Goal: Task Accomplishment & Management: Use online tool/utility

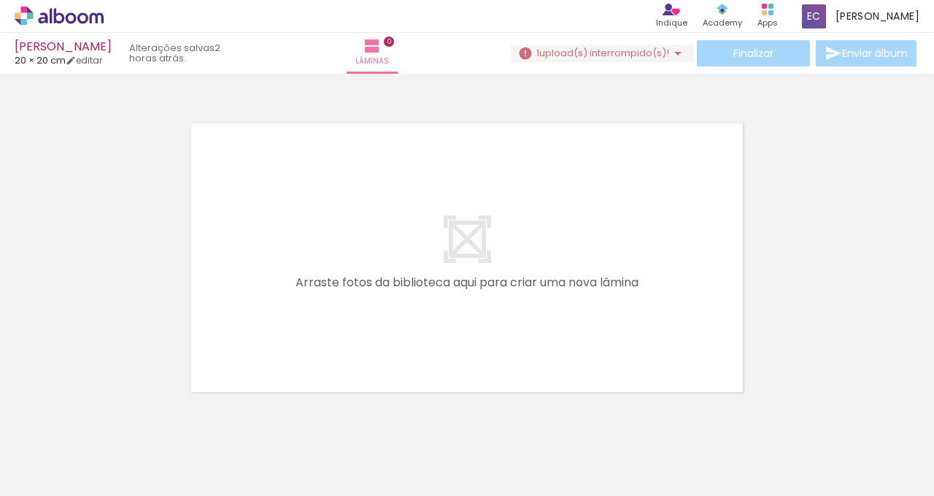
scroll to position [18, 0]
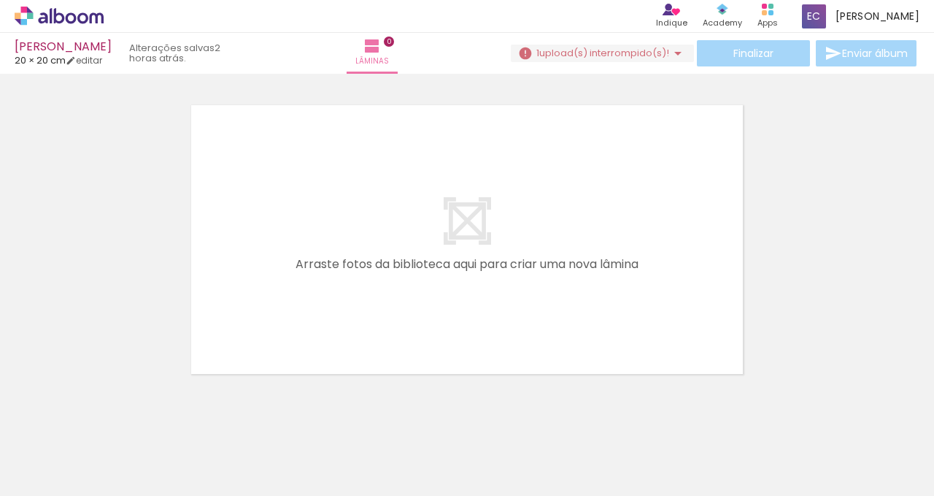
click at [570, 55] on span "upload(s) interrompido(s)!" at bounding box center [604, 53] width 130 height 14
drag, startPoint x: 12, startPoint y: 472, endPoint x: 571, endPoint y: 55, distance: 696.8
click at [571, 55] on span "upload(s) interrompido(s)!" at bounding box center [604, 53] width 130 height 14
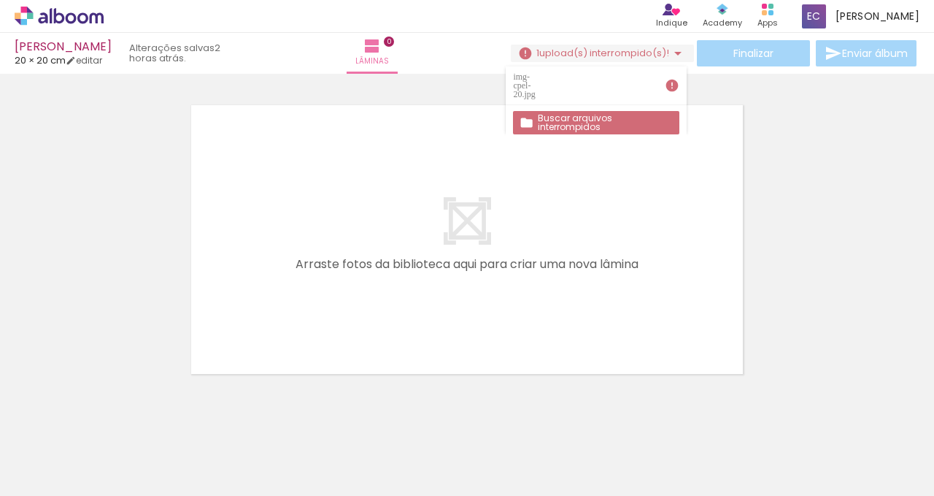
click at [539, 80] on div "img-cpel-20.jpg" at bounding box center [526, 85] width 26 height 26
click at [0, 0] on slot "Buscar arquivos interrompidos" at bounding box center [0, 0] width 0 height 0
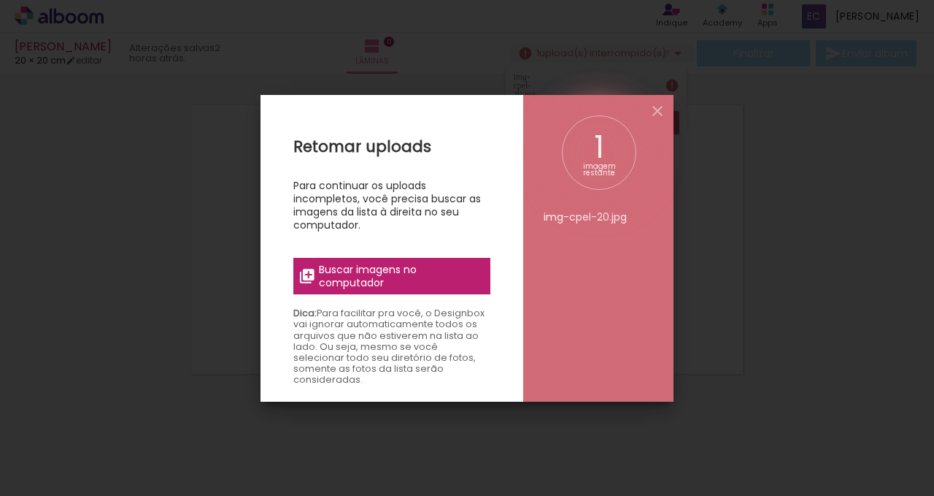
click at [363, 282] on span "Buscar imagens no computador" at bounding box center [400, 276] width 163 height 26
click at [0, 0] on input "file" at bounding box center [0, 0] width 0 height 0
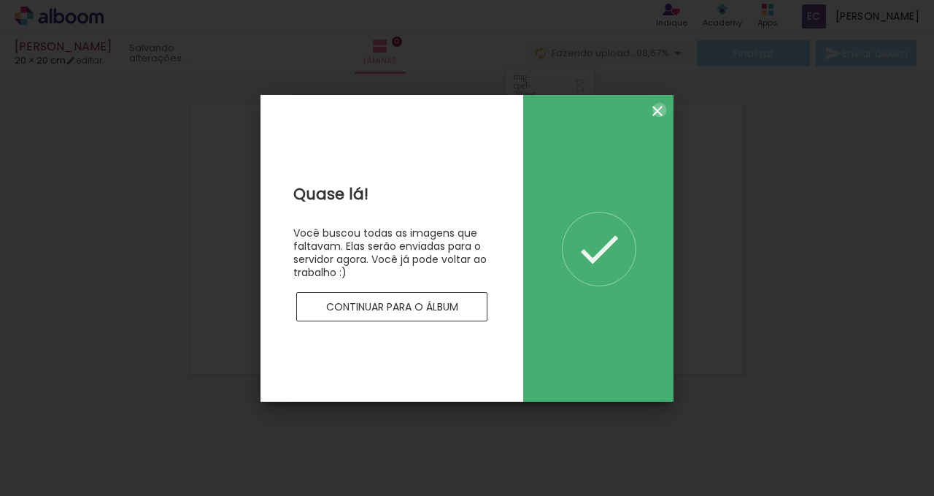
click at [660, 109] on iron-icon at bounding box center [658, 111] width 18 height 18
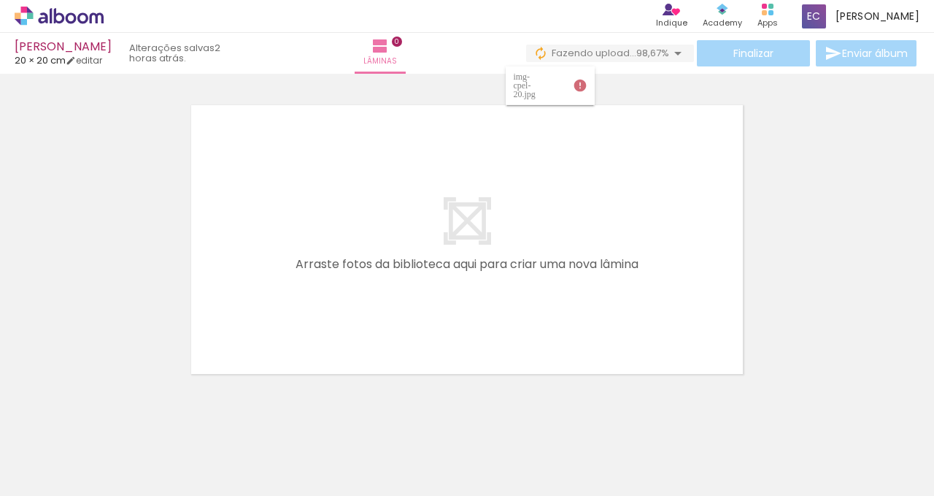
click at [58, 471] on span "Adicionar Fotos" at bounding box center [52, 476] width 44 height 16
click at [0, 0] on input "file" at bounding box center [0, 0] width 0 height 0
